Goal: Information Seeking & Learning: Learn about a topic

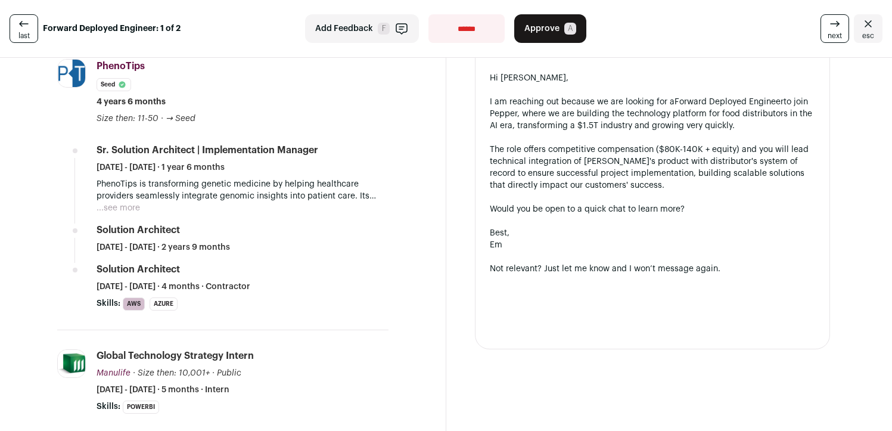
scroll to position [291, 0]
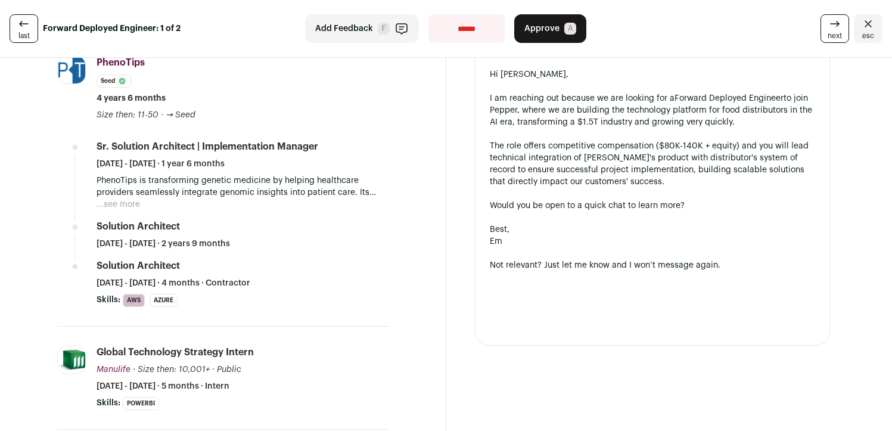
click at [125, 206] on button "...see more" at bounding box center [118, 204] width 43 height 12
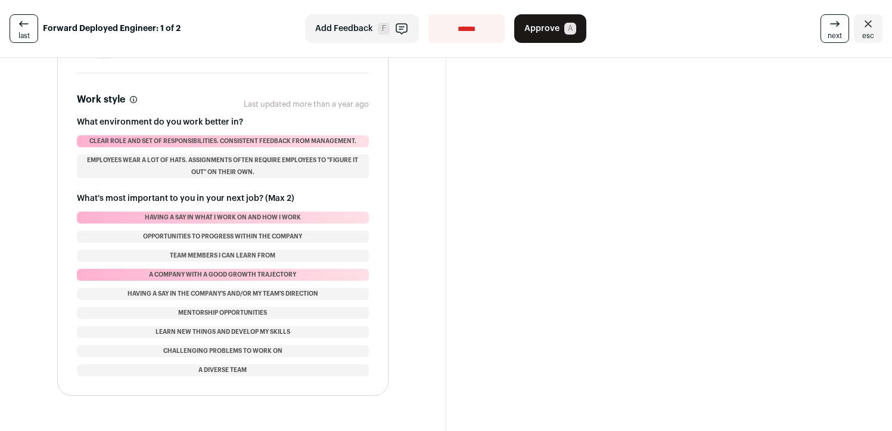
scroll to position [1679, 0]
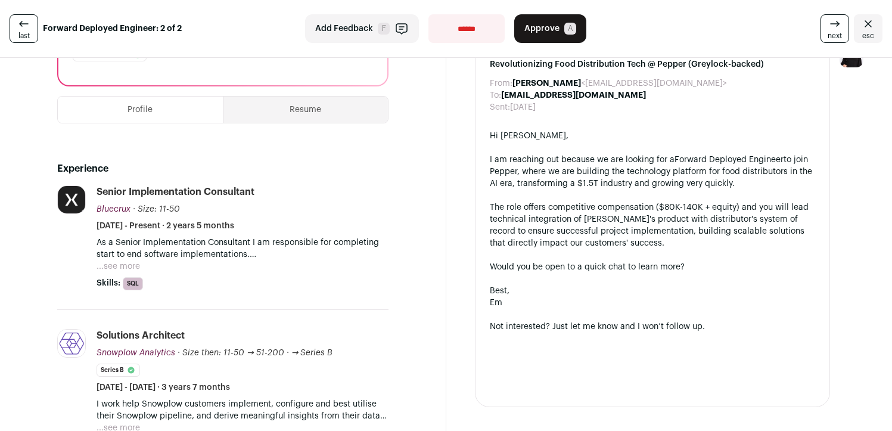
scroll to position [225, 0]
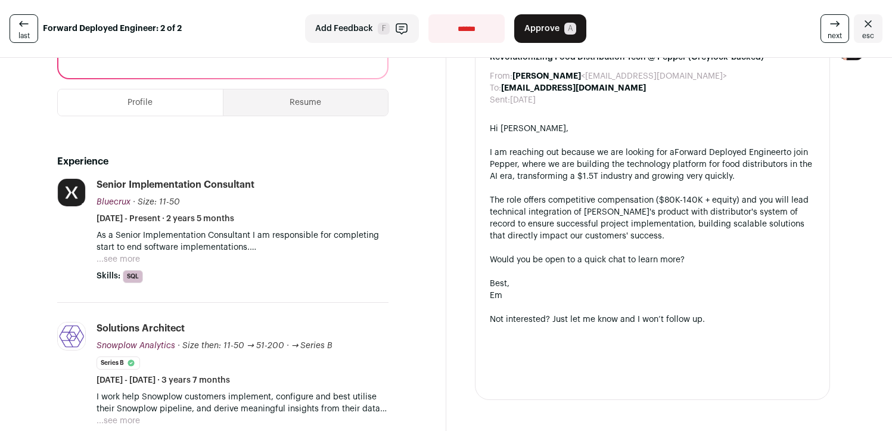
click at [125, 256] on button "...see more" at bounding box center [118, 259] width 43 height 12
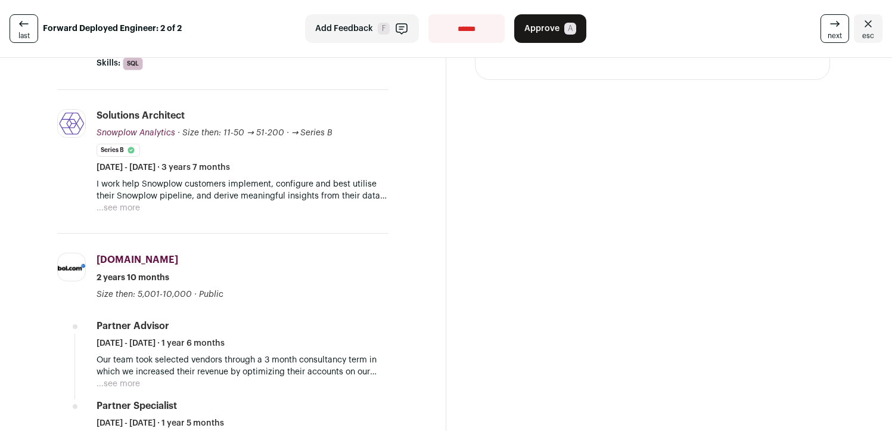
scroll to position [580, 0]
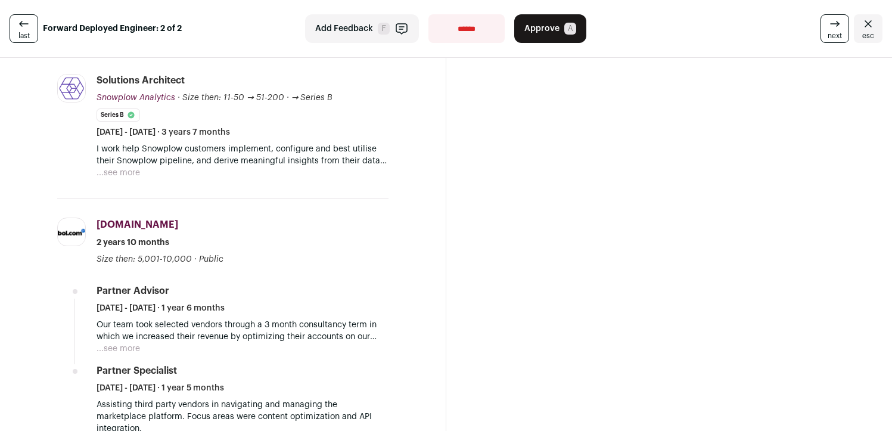
click at [132, 172] on button "...see more" at bounding box center [118, 173] width 43 height 12
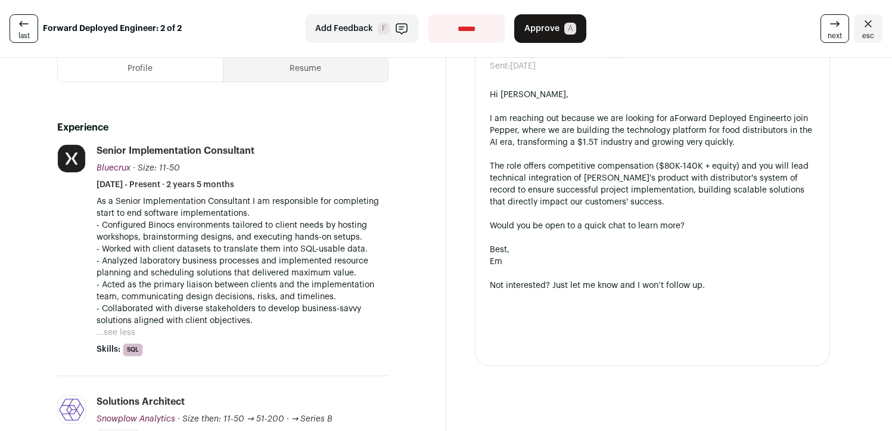
scroll to position [0, 0]
